Goal: Find specific page/section: Find specific page/section

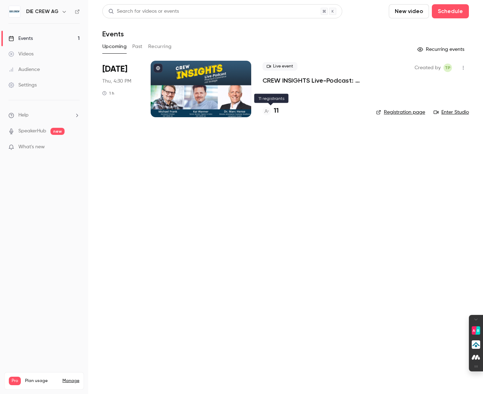
click at [274, 110] on div "11" at bounding box center [271, 111] width 16 height 10
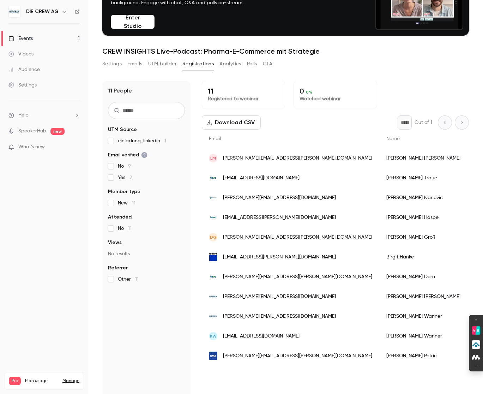
scroll to position [55, 0]
